Goal: Task Accomplishment & Management: Use online tool/utility

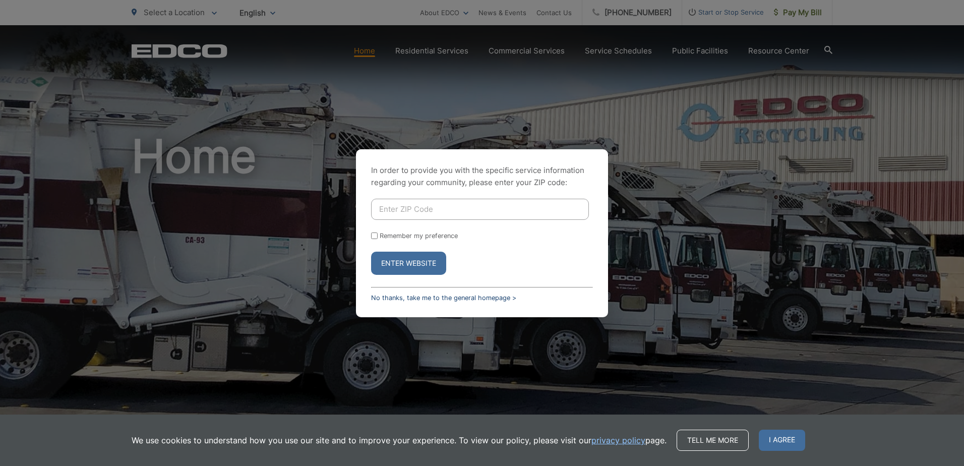
click at [436, 294] on link "No thanks, take me to the general homepage >" at bounding box center [443, 298] width 145 height 8
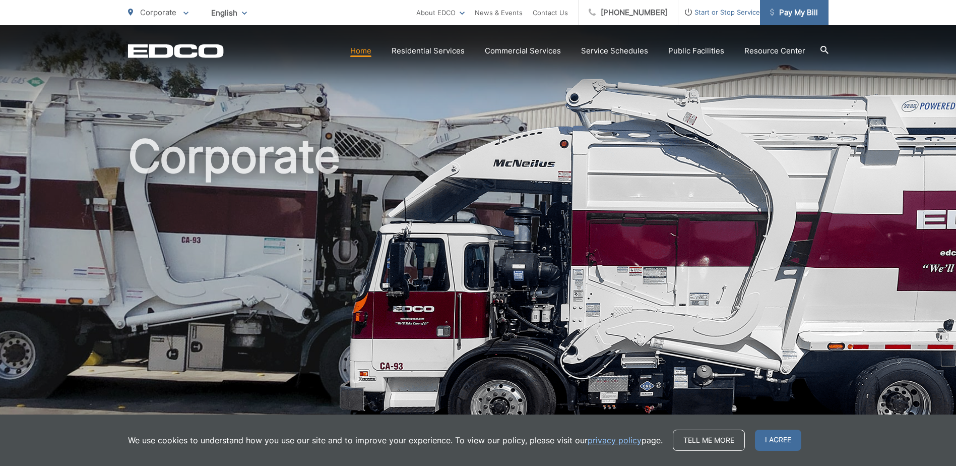
click at [783, 14] on span "Pay My Bill" at bounding box center [794, 13] width 48 height 12
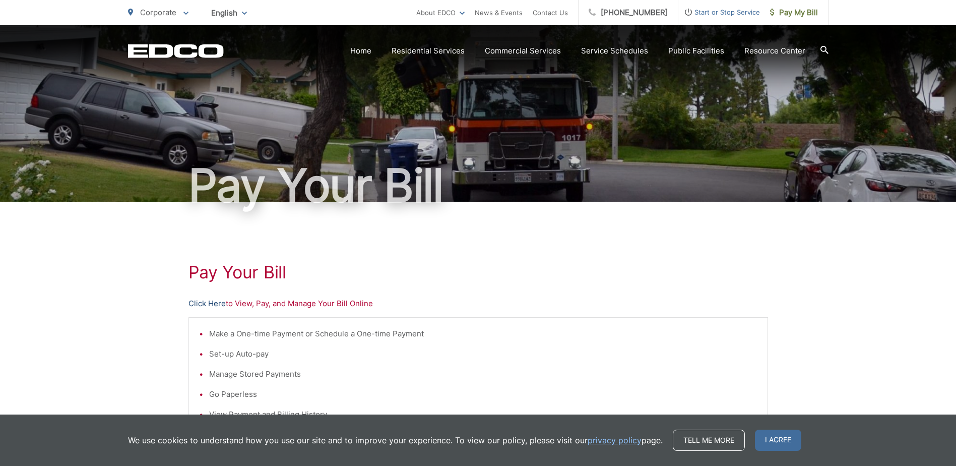
click at [197, 303] on link "Click Here" at bounding box center [206, 303] width 37 height 12
